Goal: Information Seeking & Learning: Learn about a topic

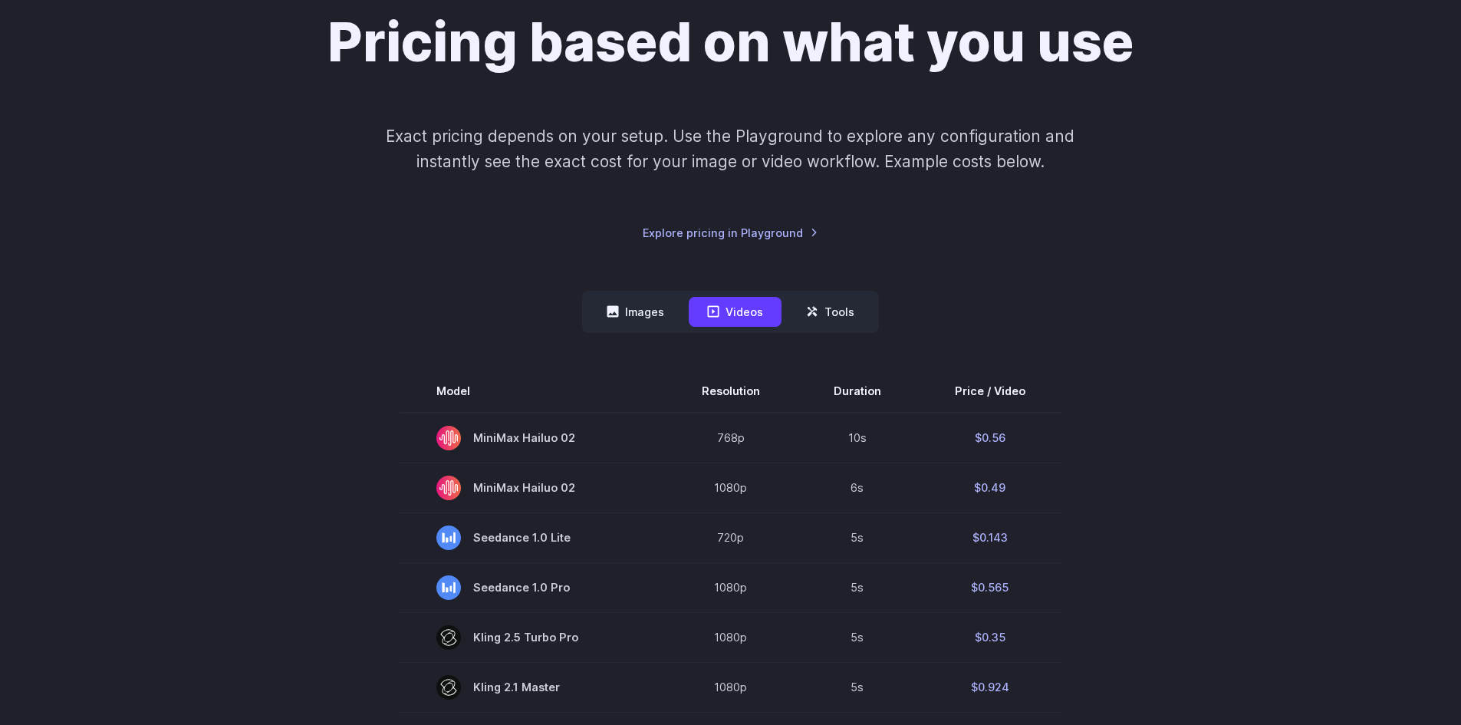
scroll to position [153, 0]
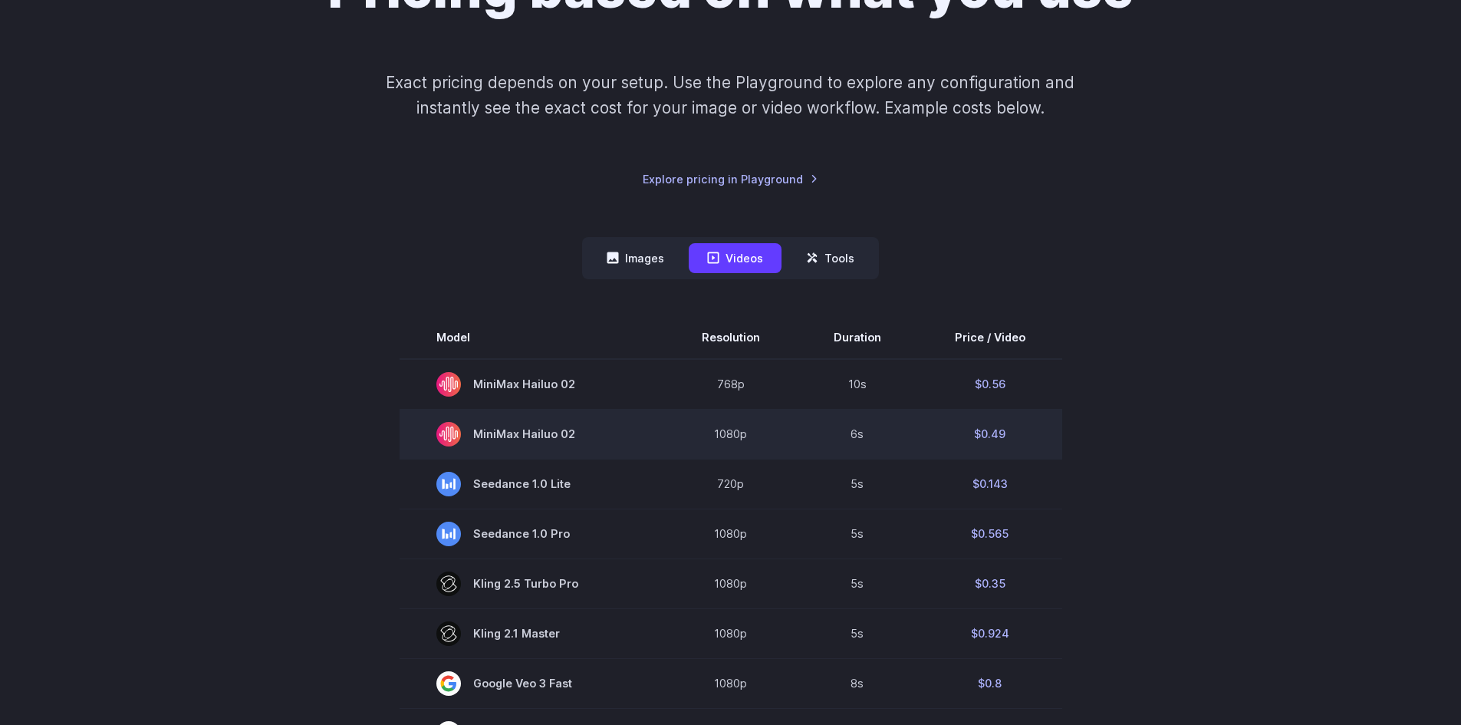
scroll to position [230, 0]
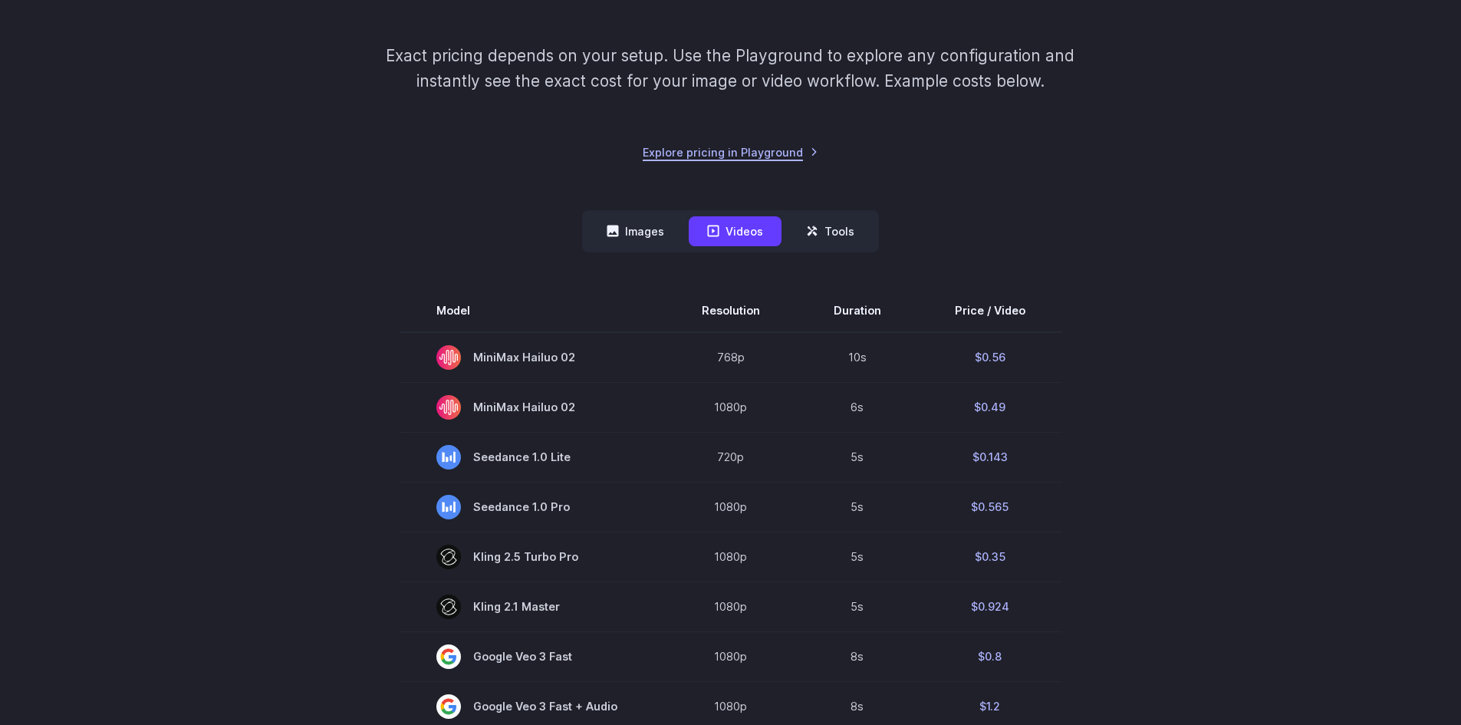
click at [807, 154] on link "Explore pricing in Playground" at bounding box center [731, 152] width 176 height 18
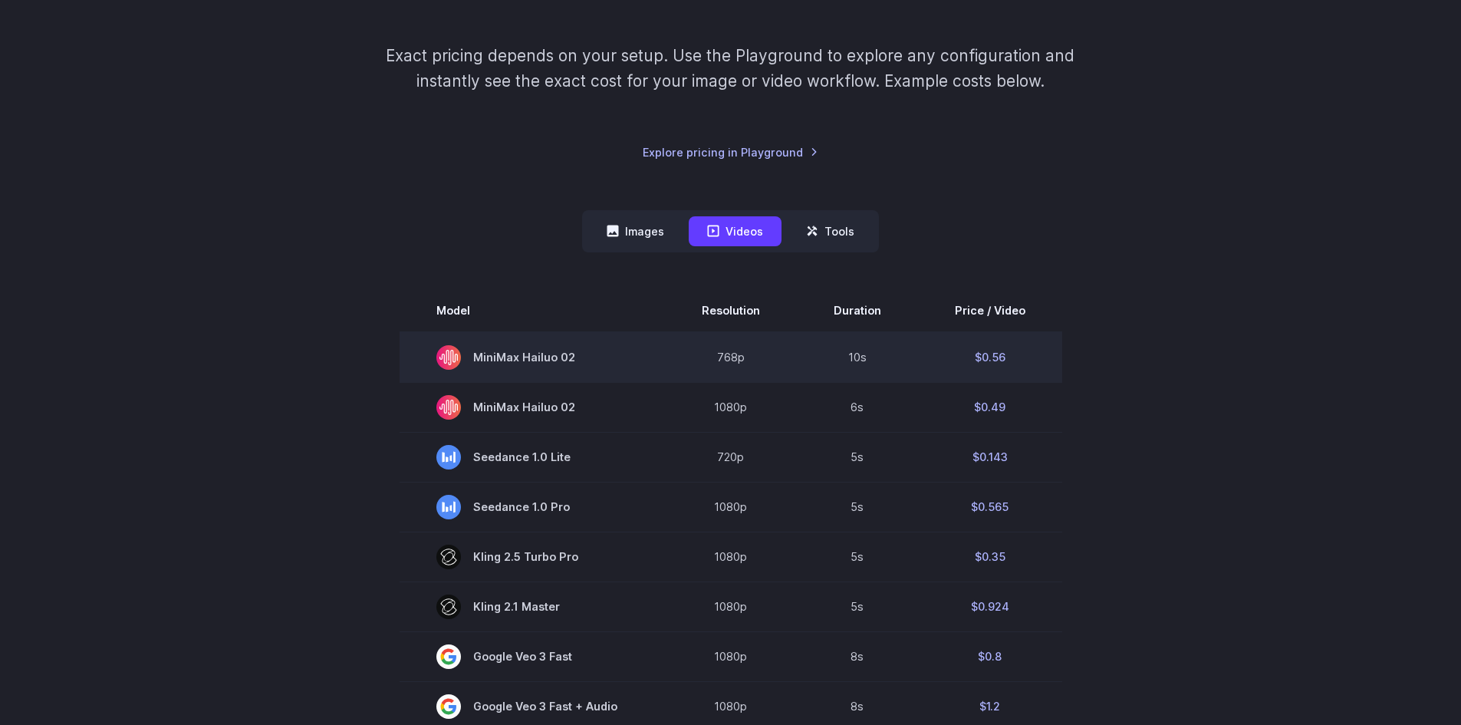
click at [726, 357] on td "768p" at bounding box center [731, 357] width 132 height 51
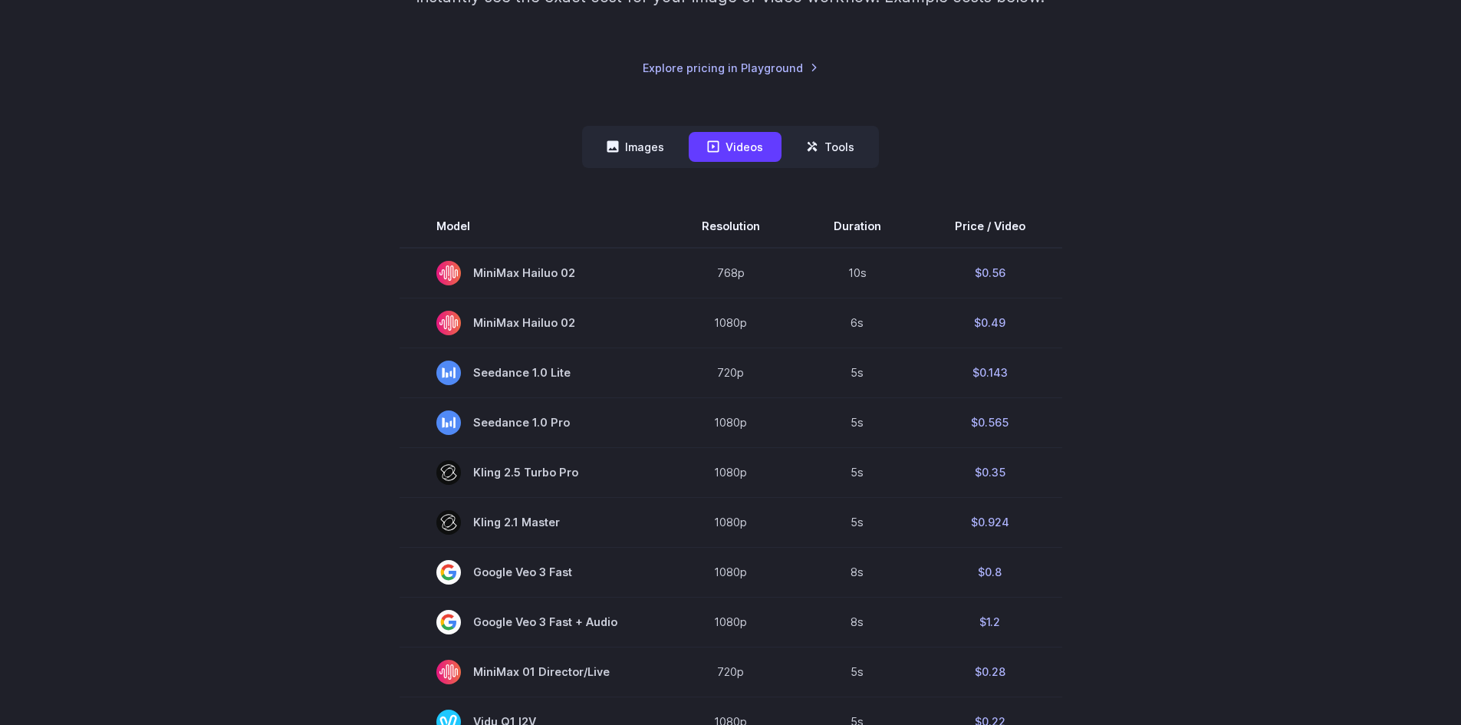
scroll to position [307, 0]
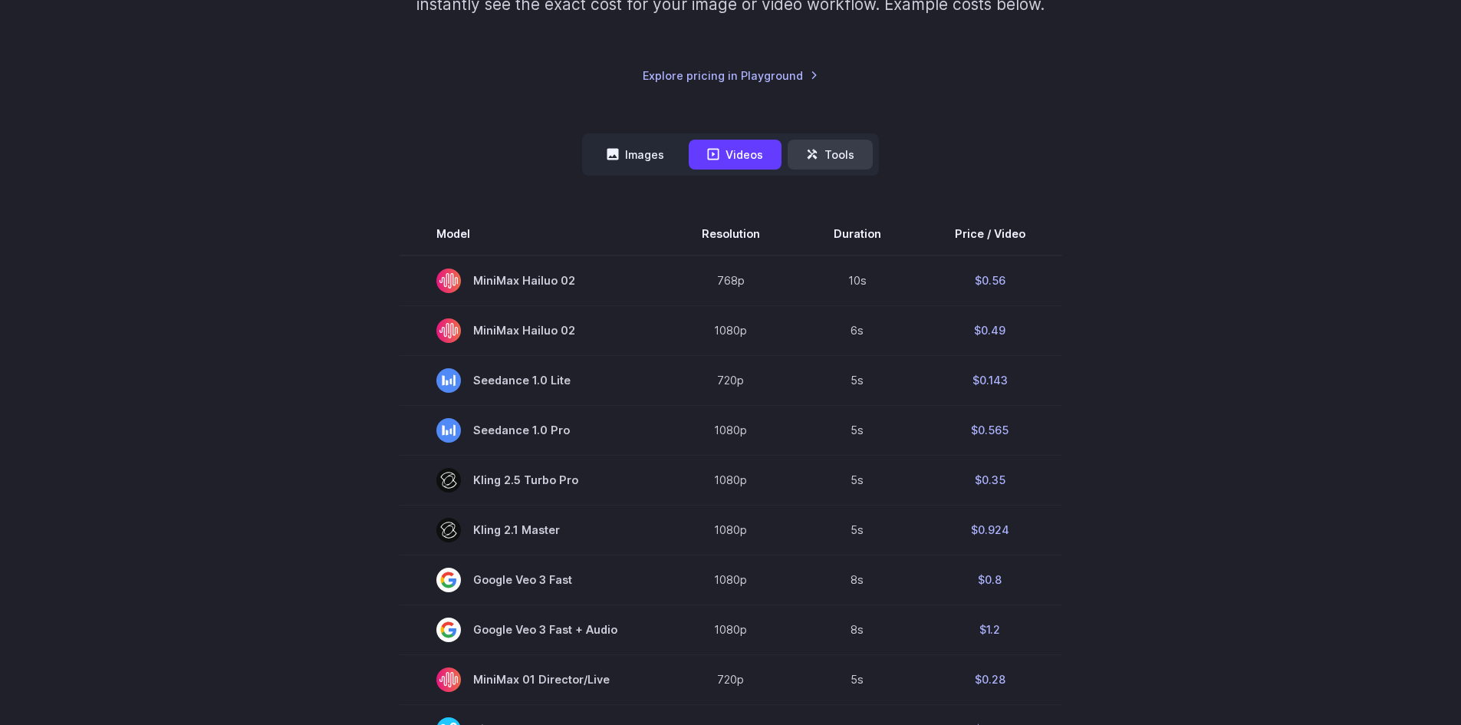
click at [824, 154] on button "Tools" at bounding box center [830, 155] width 85 height 30
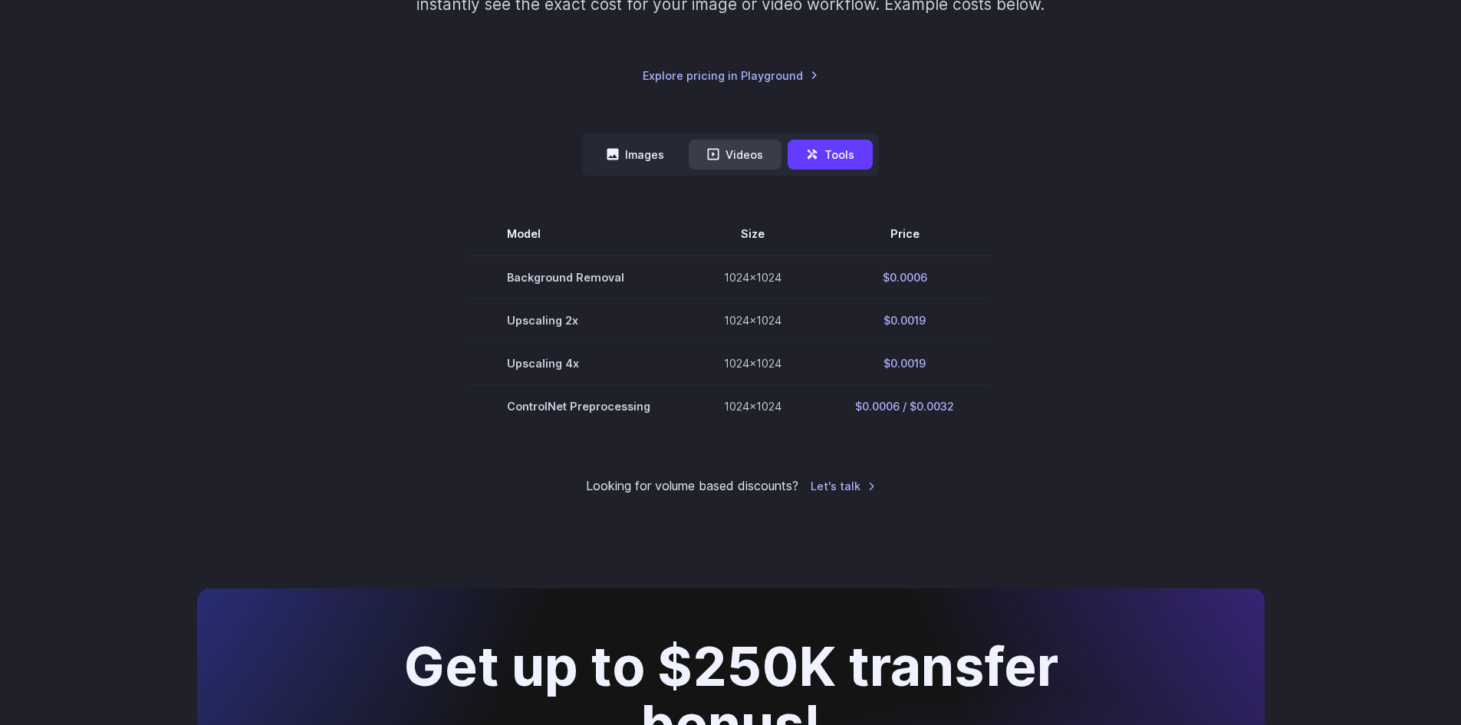
click at [744, 158] on button "Videos" at bounding box center [735, 155] width 93 height 30
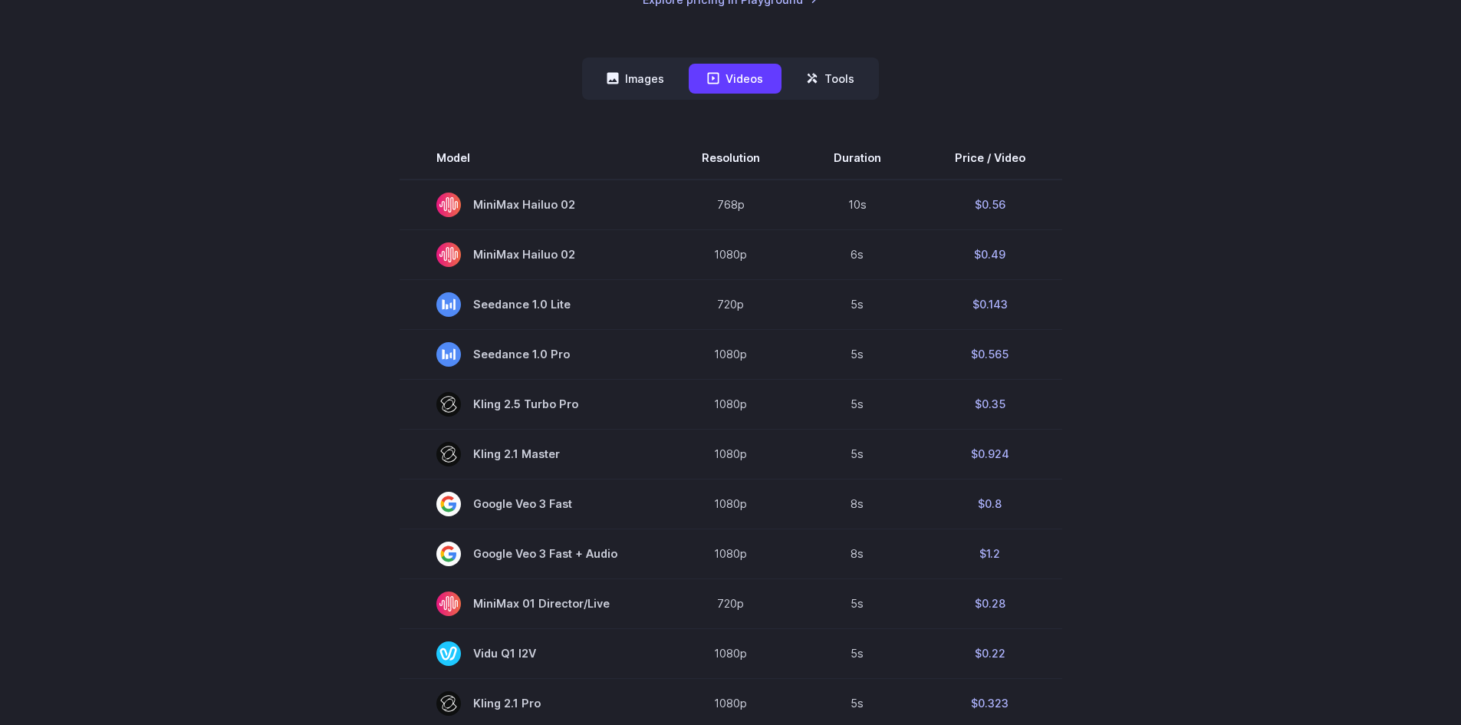
scroll to position [0, 0]
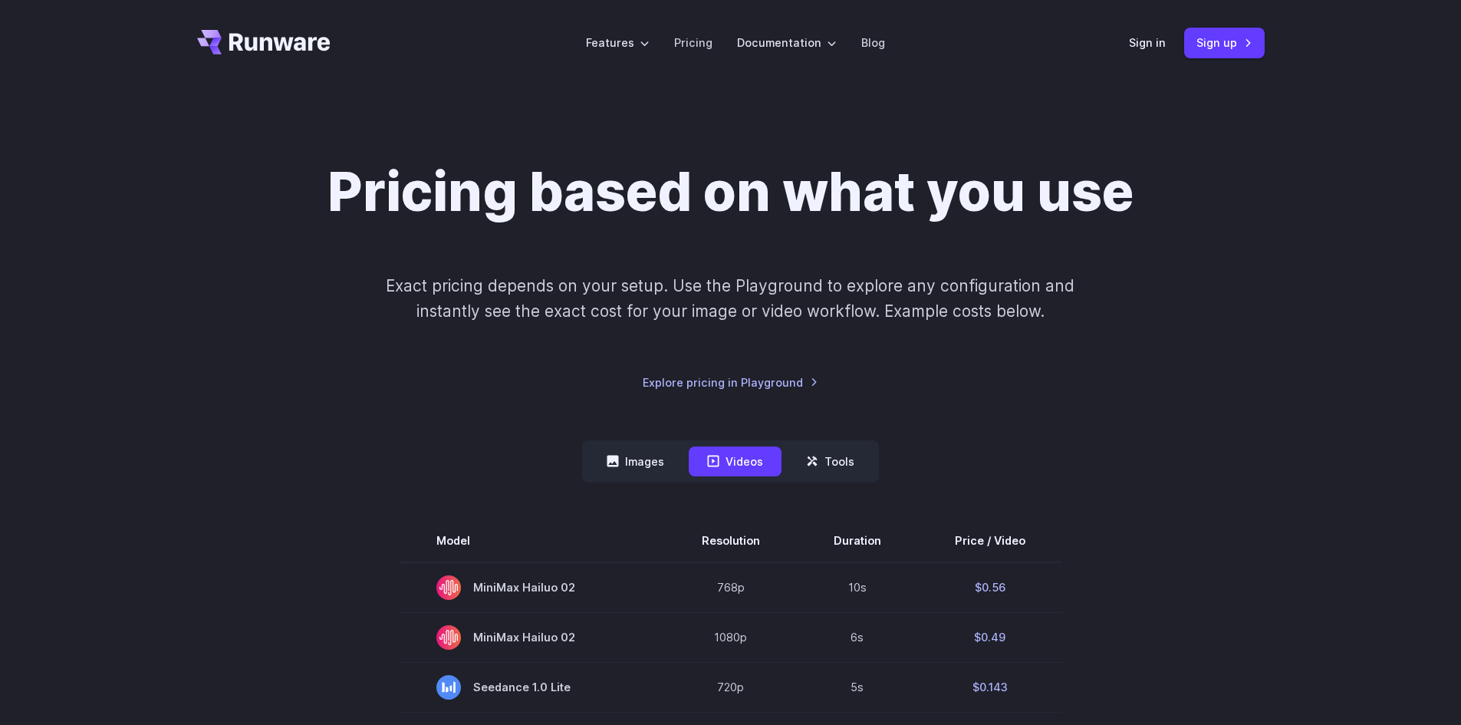
click at [1220, 337] on div "Pricing based on what you use Exact pricing depends on your setup. Use the Play…" at bounding box center [731, 276] width 1068 height 232
